Goal: Information Seeking & Learning: Learn about a topic

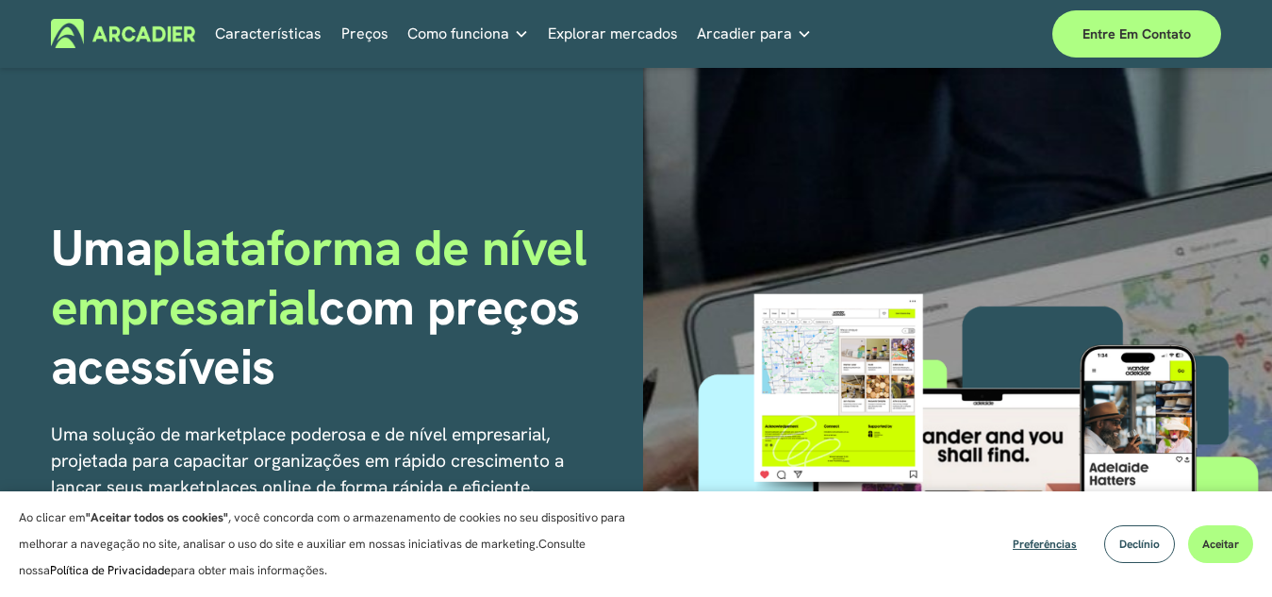
click at [0, 0] on link "Mercados de varejo Seja o que for que você esteja oferecendo ao seu cliente, nó…" at bounding box center [0, 0] width 0 height 0
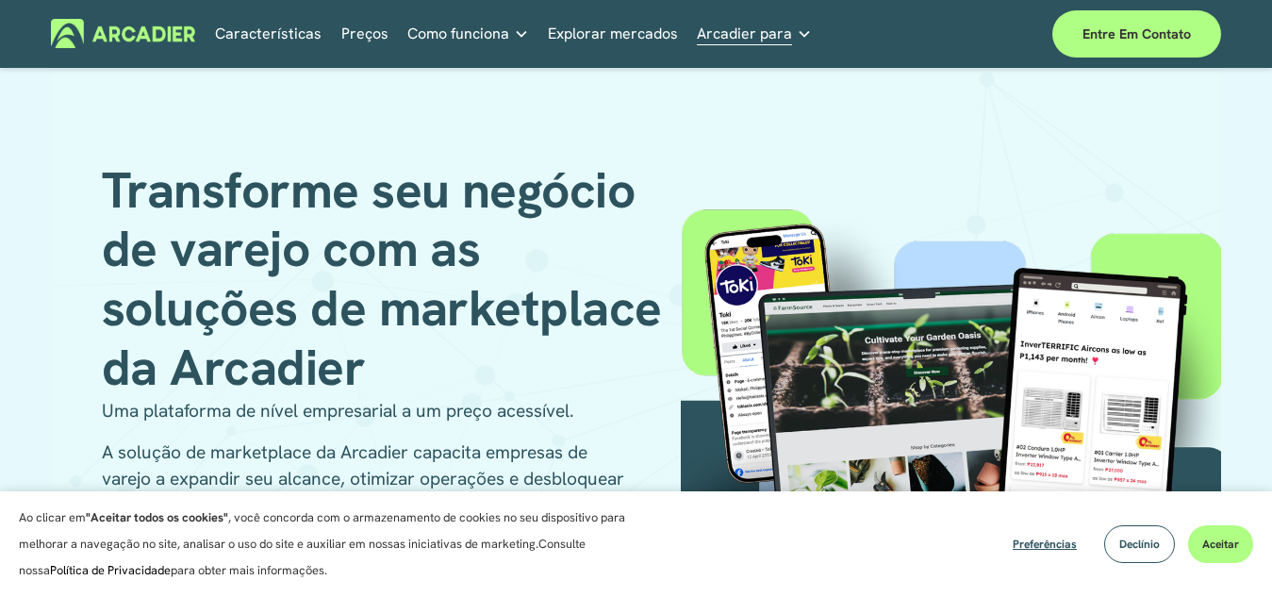
click at [0, 0] on font "Ler mais" at bounding box center [0, 0] width 0 height 0
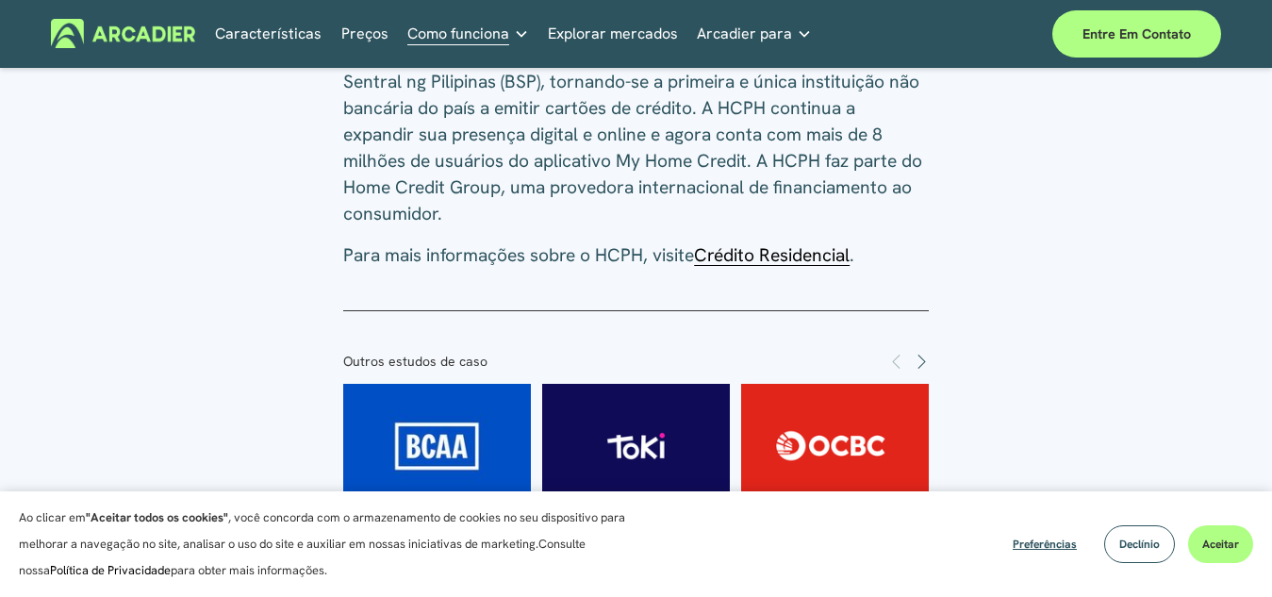
scroll to position [2923, 0]
click at [358, 33] on font "Preços" at bounding box center [364, 34] width 47 height 20
